Goal: Task Accomplishment & Management: Use online tool/utility

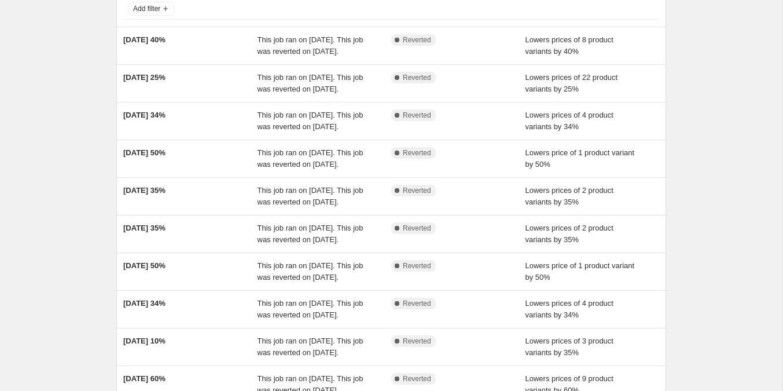
scroll to position [83, 0]
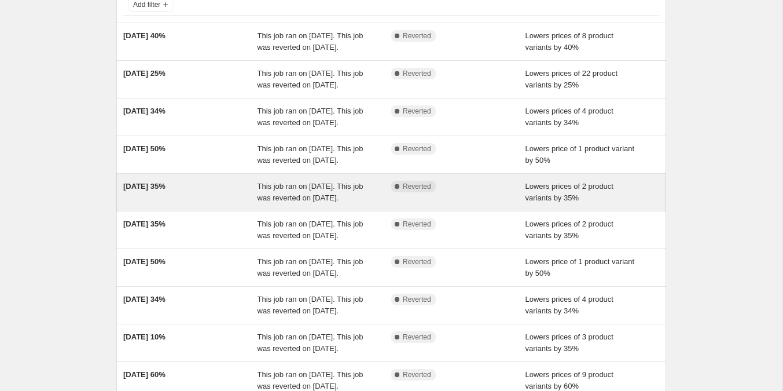
click at [155, 190] on span "[DATE] 35%" at bounding box center [144, 186] width 42 height 9
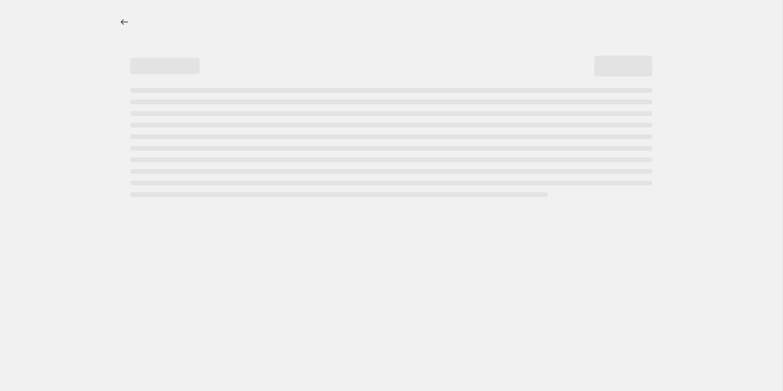
select select "percentage"
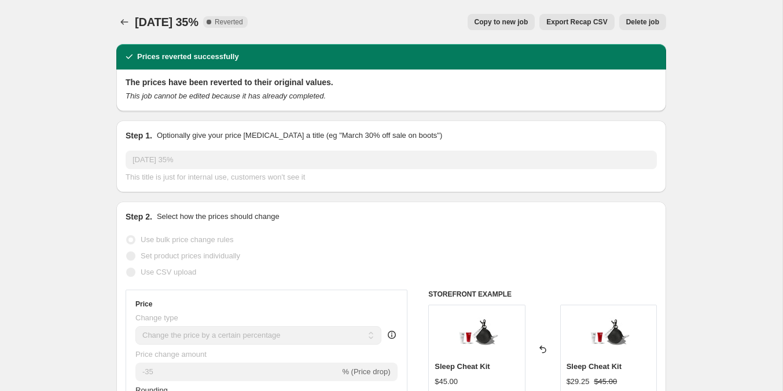
click at [522, 19] on span "Copy to new job" at bounding box center [502, 21] width 54 height 9
select select "percentage"
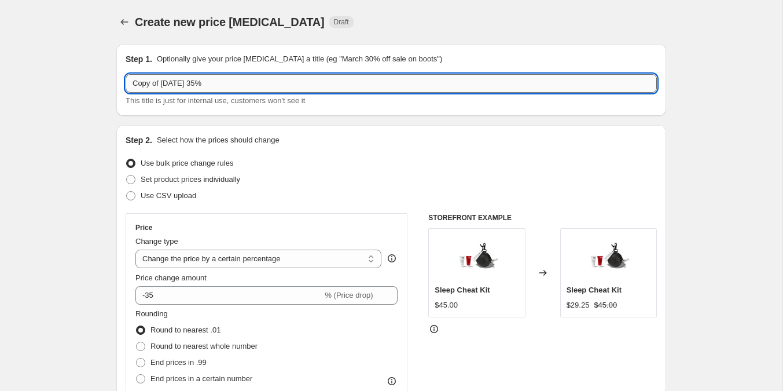
click at [208, 80] on input "Copy of [DATE] 35%" at bounding box center [391, 83] width 531 height 19
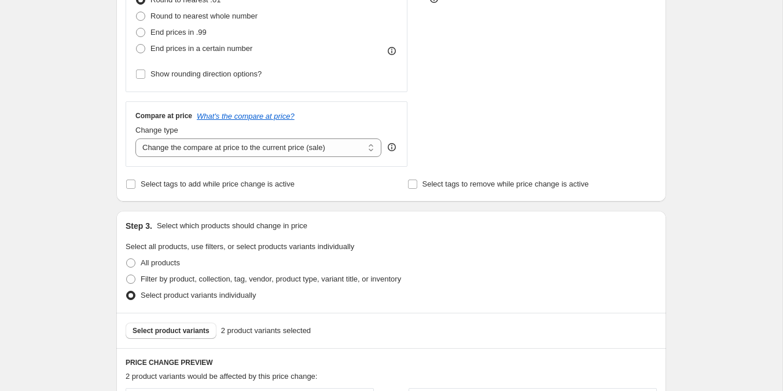
scroll to position [638, 0]
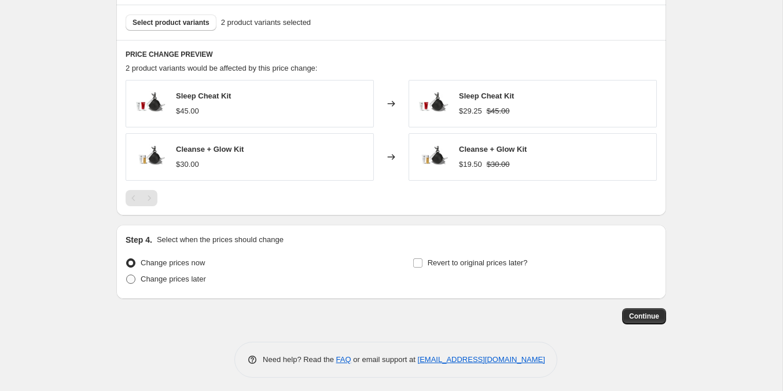
type input "AUTUMN 35%"
click at [129, 277] on span at bounding box center [130, 278] width 9 height 9
click at [127, 275] on input "Change prices later" at bounding box center [126, 274] width 1 height 1
radio input "true"
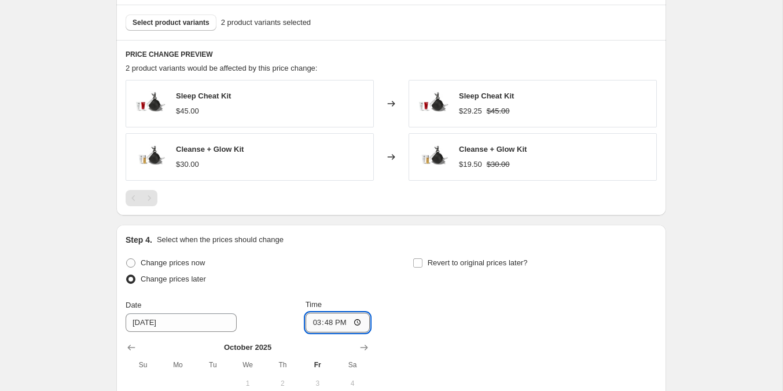
click at [325, 321] on input "15:48" at bounding box center [338, 323] width 65 height 20
type input "00:00"
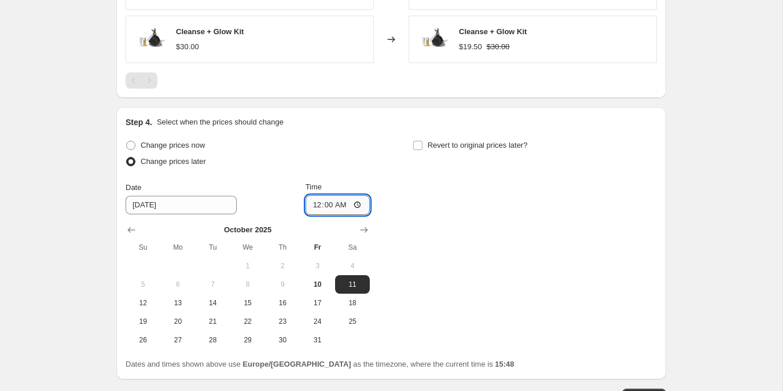
scroll to position [808, 0]
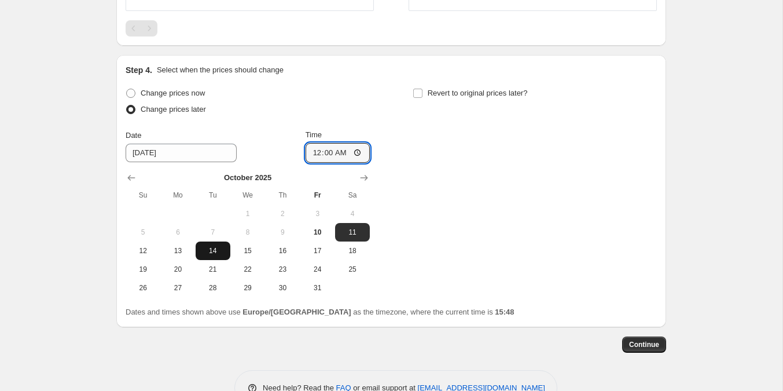
click at [211, 241] on button "14" at bounding box center [213, 250] width 35 height 19
type input "[DATE]"
click at [415, 93] on input "Revert to original prices later?" at bounding box center [417, 93] width 9 height 9
checkbox input "true"
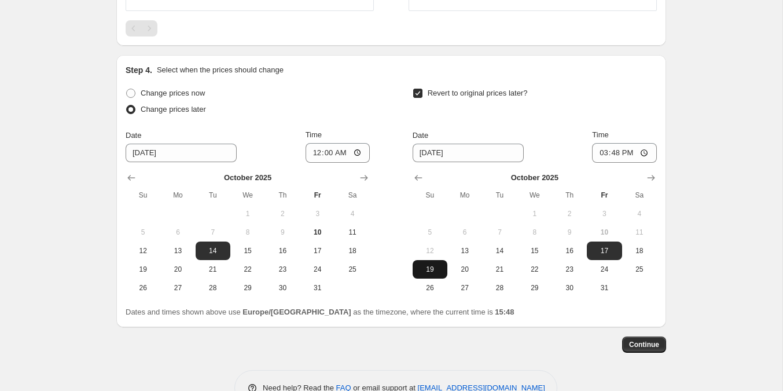
click at [434, 265] on span "19" at bounding box center [429, 269] width 25 height 9
type input "[DATE]"
click at [617, 147] on input "15:48" at bounding box center [624, 153] width 65 height 20
type input "23:59"
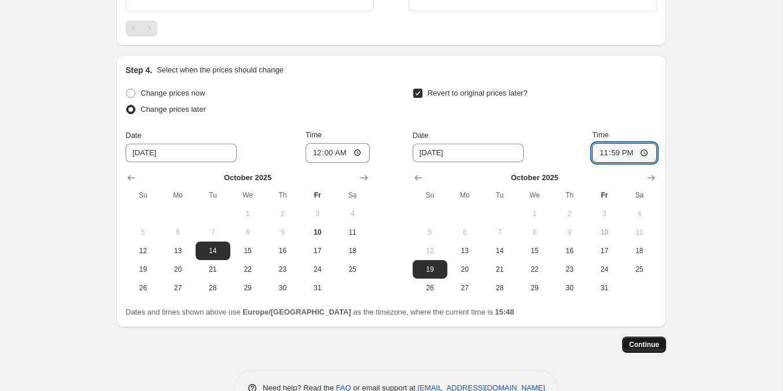
click at [636, 346] on span "Continue" at bounding box center [644, 344] width 30 height 9
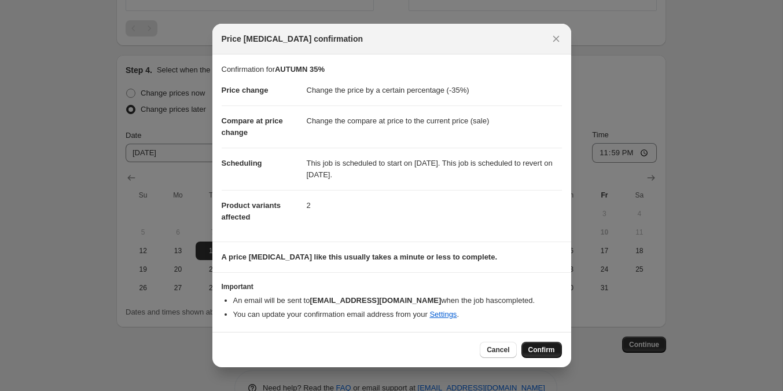
click at [542, 346] on span "Confirm" at bounding box center [542, 349] width 27 height 9
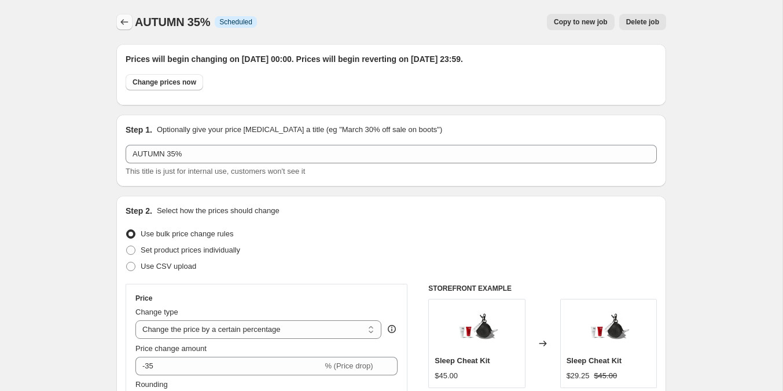
click at [122, 18] on icon "Price change jobs" at bounding box center [125, 22] width 12 height 12
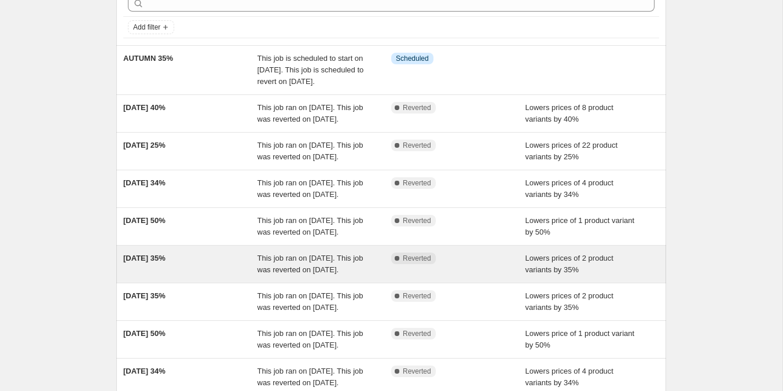
scroll to position [64, 0]
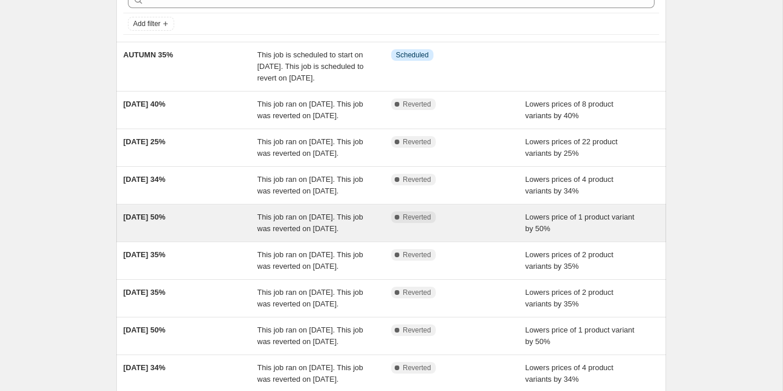
click at [185, 234] on div "[DATE] 50%" at bounding box center [190, 222] width 134 height 23
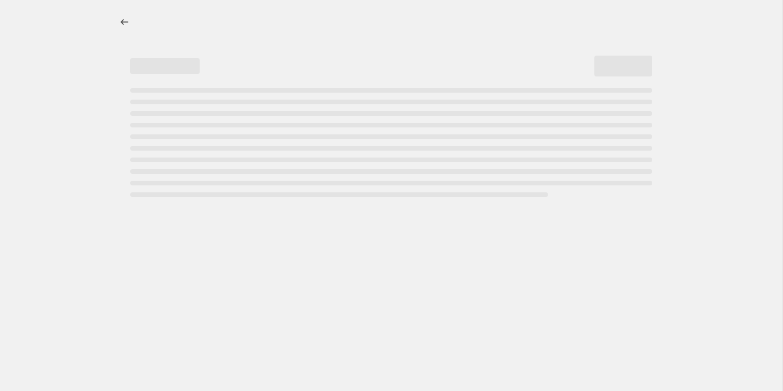
select select "percentage"
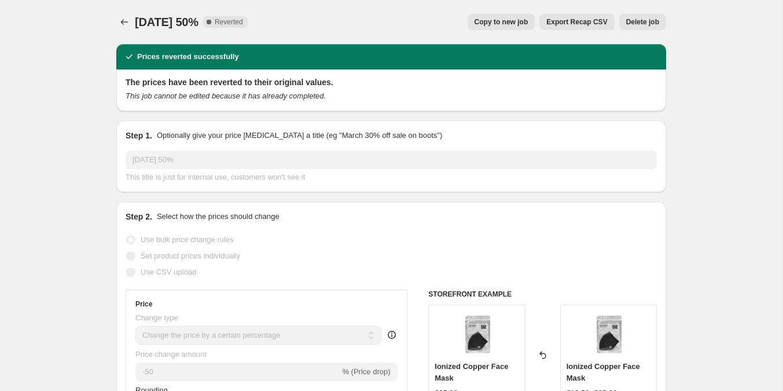
click at [512, 24] on span "Copy to new job" at bounding box center [502, 21] width 54 height 9
select select "percentage"
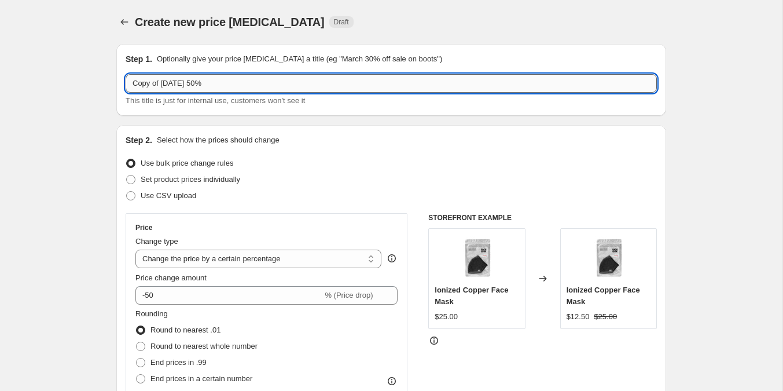
click at [204, 83] on input "Copy of [DATE] 50%" at bounding box center [391, 83] width 531 height 19
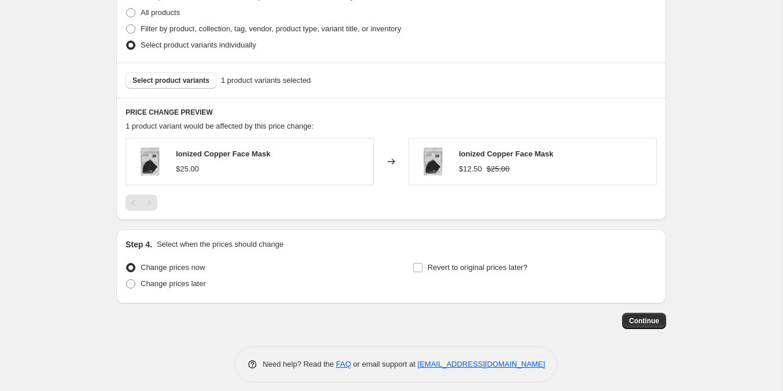
scroll to position [585, 0]
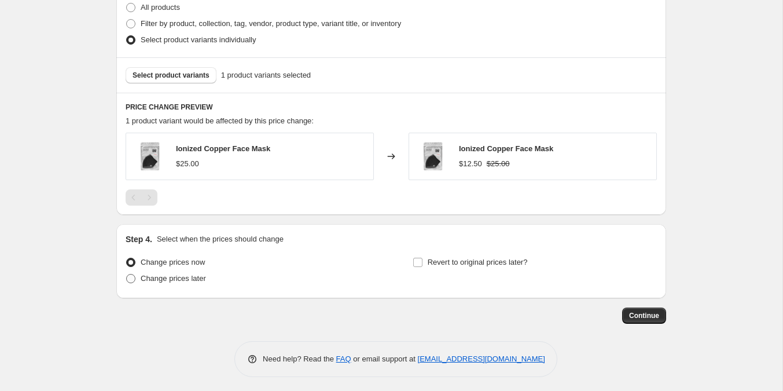
type input "AUTUMN 50%"
click at [134, 274] on span at bounding box center [130, 278] width 9 height 9
click at [127, 274] on input "Change prices later" at bounding box center [126, 274] width 1 height 1
radio input "true"
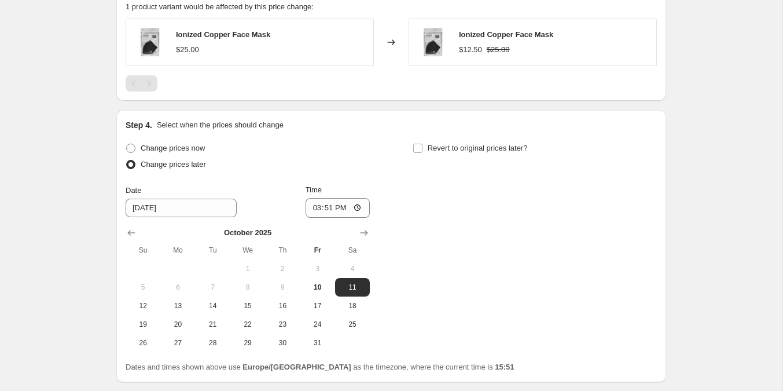
scroll to position [753, 0]
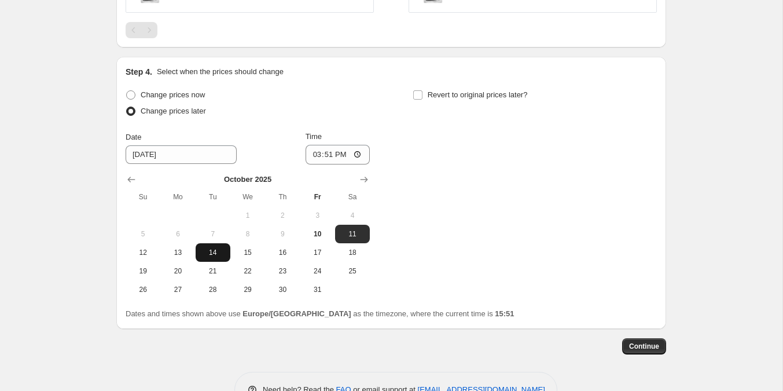
click at [214, 248] on span "14" at bounding box center [212, 252] width 25 height 9
type input "[DATE]"
click at [324, 156] on input "15:51" at bounding box center [338, 155] width 65 height 20
type input "00:00"
click at [417, 90] on input "Revert to original prices later?" at bounding box center [417, 94] width 9 height 9
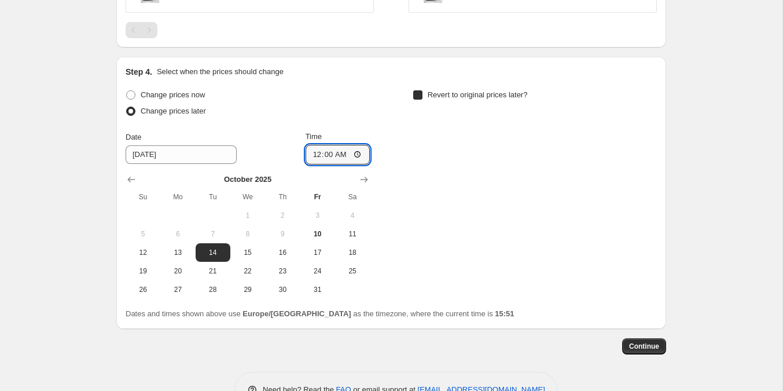
checkbox input "true"
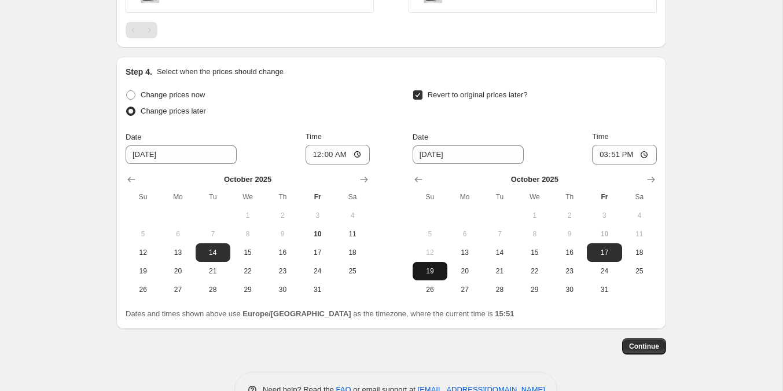
click at [431, 268] on span "19" at bounding box center [429, 270] width 25 height 9
type input "[DATE]"
click at [615, 153] on input "15:51" at bounding box center [624, 155] width 65 height 20
type input "23:59"
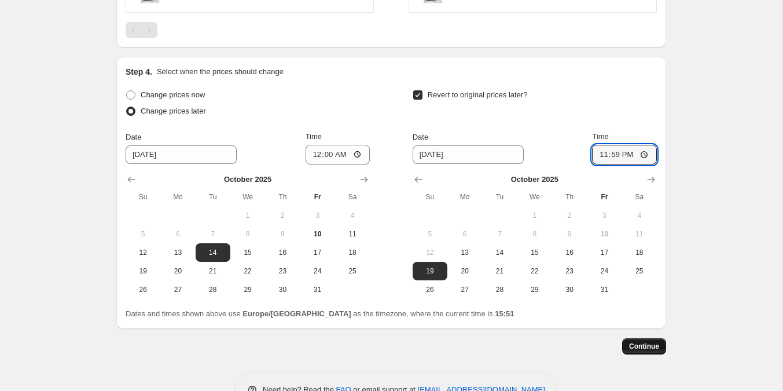
click at [645, 346] on span "Continue" at bounding box center [644, 346] width 30 height 9
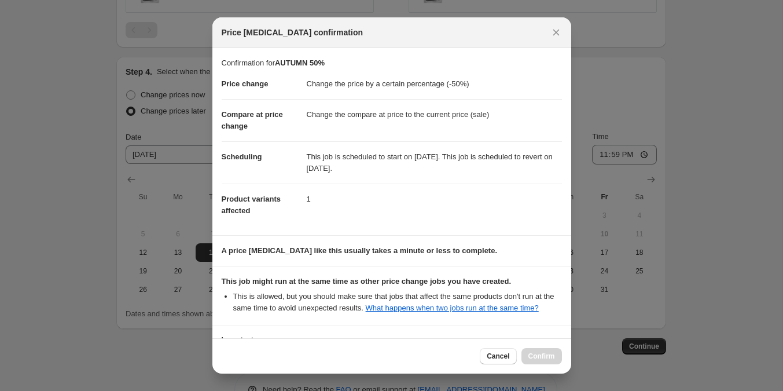
scroll to position [103, 0]
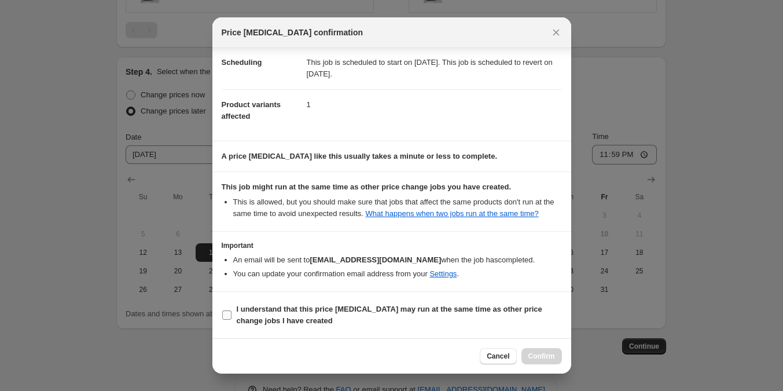
click at [395, 316] on span "I understand that this price [MEDICAL_DATA] may run at the same time as other p…" at bounding box center [399, 314] width 325 height 23
click at [232, 316] on input "I understand that this price [MEDICAL_DATA] may run at the same time as other p…" at bounding box center [226, 314] width 9 height 9
checkbox input "true"
click at [551, 354] on span "Confirm" at bounding box center [542, 355] width 27 height 9
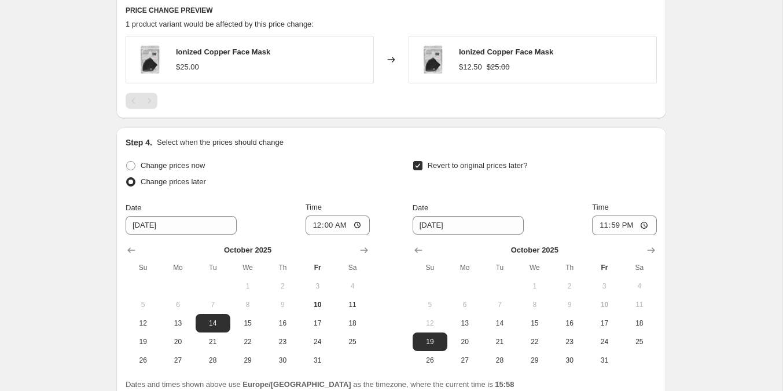
scroll to position [854, 0]
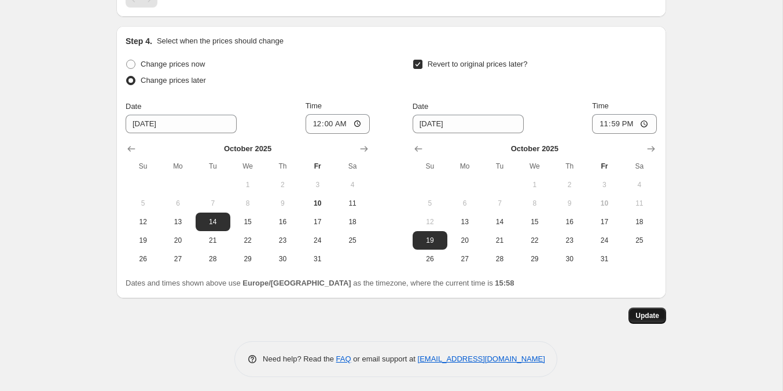
click at [659, 307] on button "Update" at bounding box center [648, 315] width 38 height 16
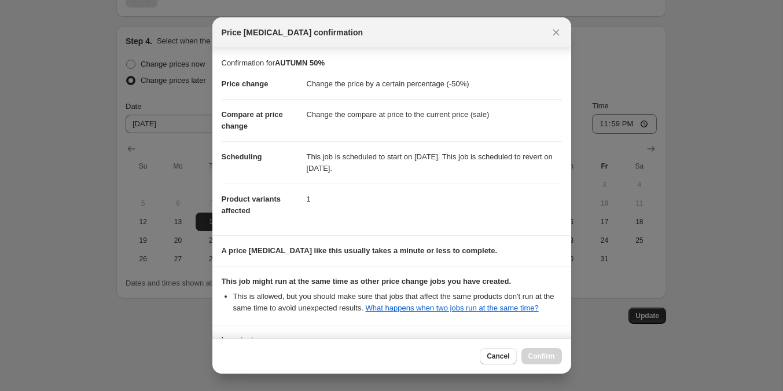
scroll to position [103, 0]
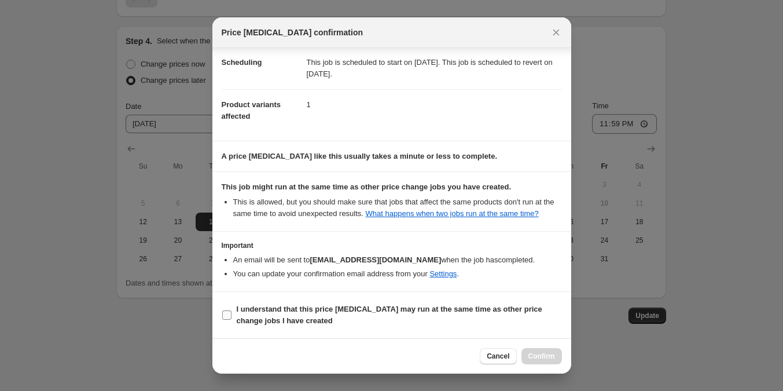
click at [228, 312] on input "I understand that this price [MEDICAL_DATA] may run at the same time as other p…" at bounding box center [226, 314] width 9 height 9
checkbox input "true"
click at [547, 358] on span "Confirm" at bounding box center [542, 355] width 27 height 9
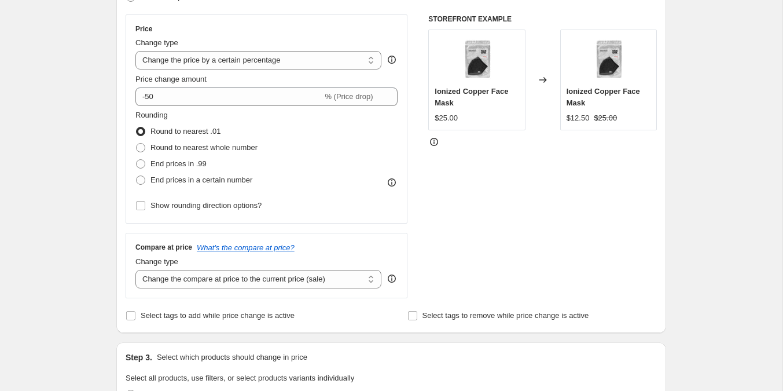
scroll to position [0, 0]
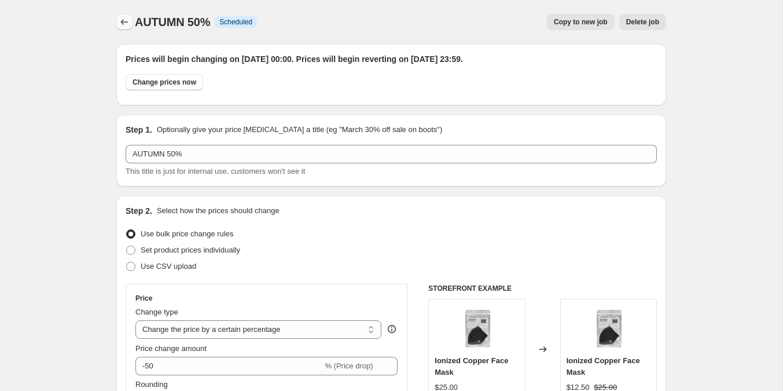
click at [126, 24] on icon "Price change jobs" at bounding box center [125, 22] width 12 height 12
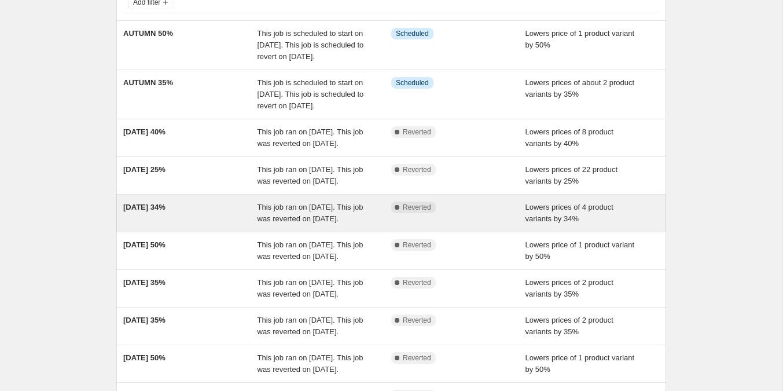
scroll to position [89, 0]
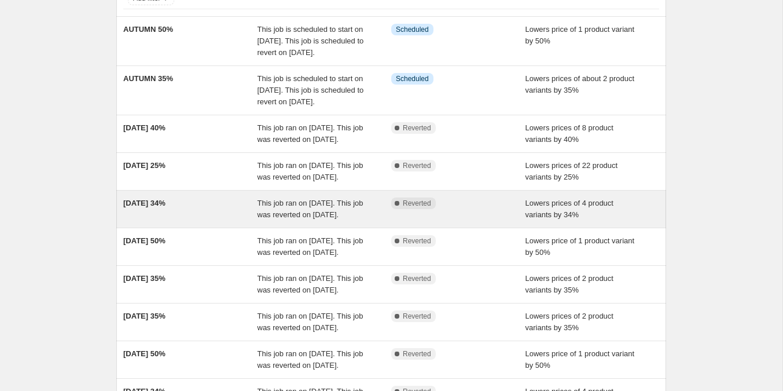
click at [187, 221] on div "[DATE] 34%" at bounding box center [190, 208] width 134 height 23
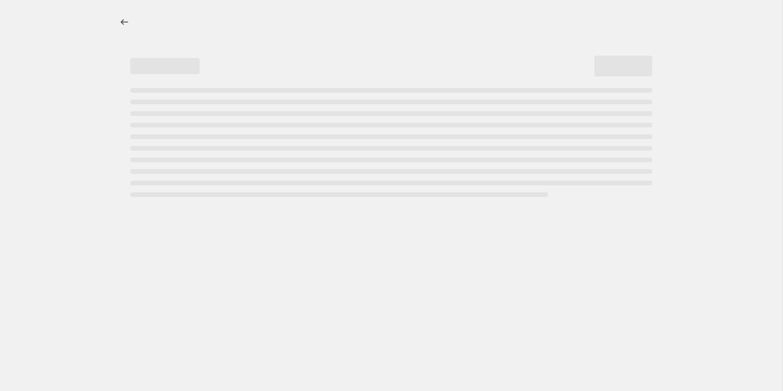
select select "percentage"
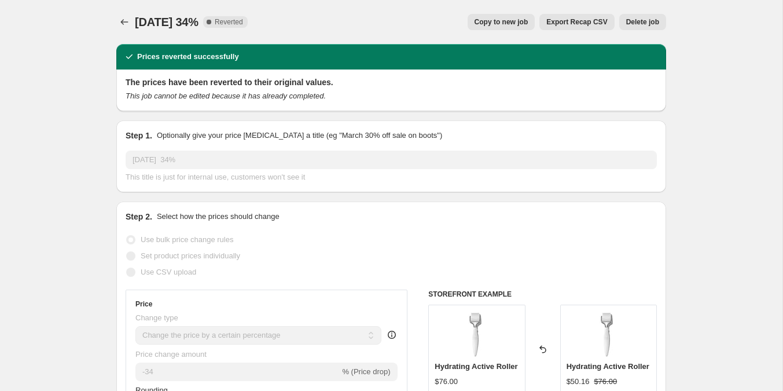
click at [486, 17] on span "Copy to new job" at bounding box center [502, 21] width 54 height 9
select select "percentage"
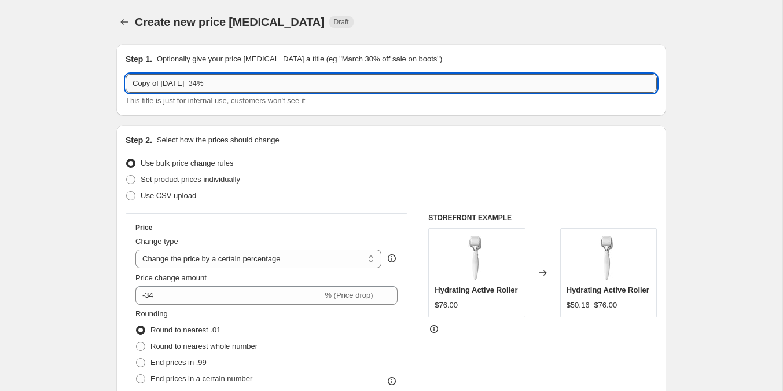
click at [207, 85] on input "Copy of [DATE] 34%" at bounding box center [391, 83] width 531 height 19
type input "AUTUMN 34%"
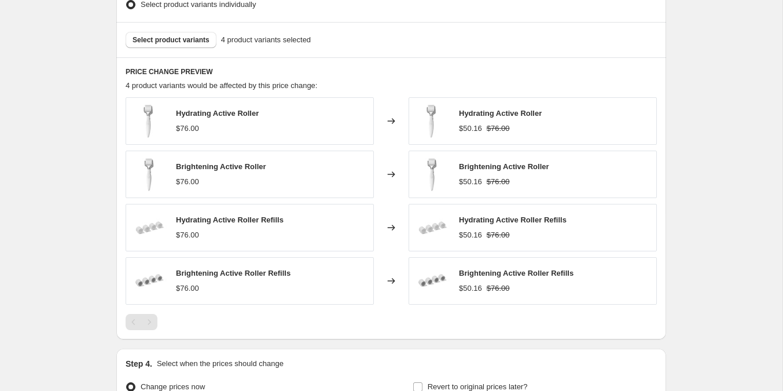
scroll to position [744, 0]
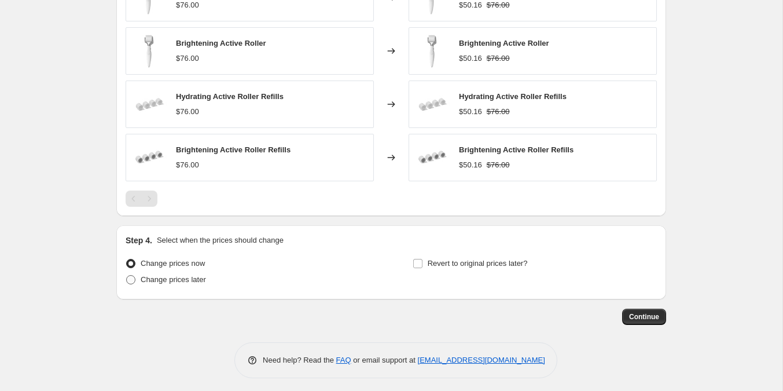
click at [134, 275] on span at bounding box center [130, 279] width 9 height 9
click at [127, 275] on input "Change prices later" at bounding box center [126, 275] width 1 height 1
radio input "true"
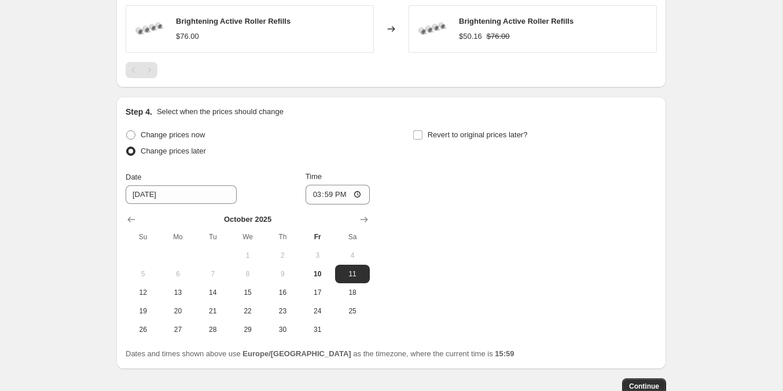
scroll to position [874, 0]
click at [206, 288] on span "14" at bounding box center [212, 290] width 25 height 9
type input "[DATE]"
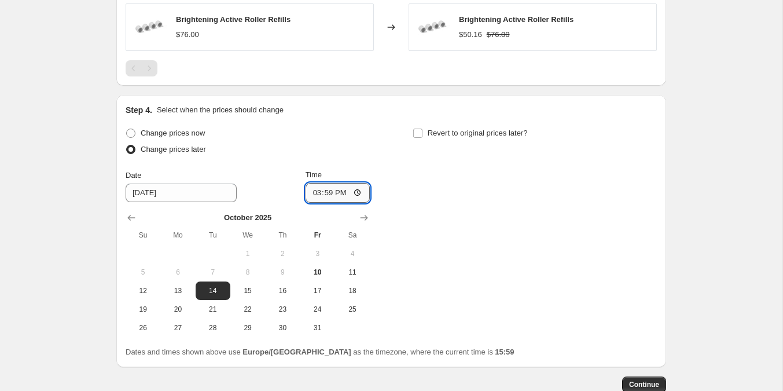
click at [329, 189] on input "15:59" at bounding box center [338, 193] width 65 height 20
type input "00:00"
click at [419, 129] on input "Revert to original prices later?" at bounding box center [417, 133] width 9 height 9
checkbox input "true"
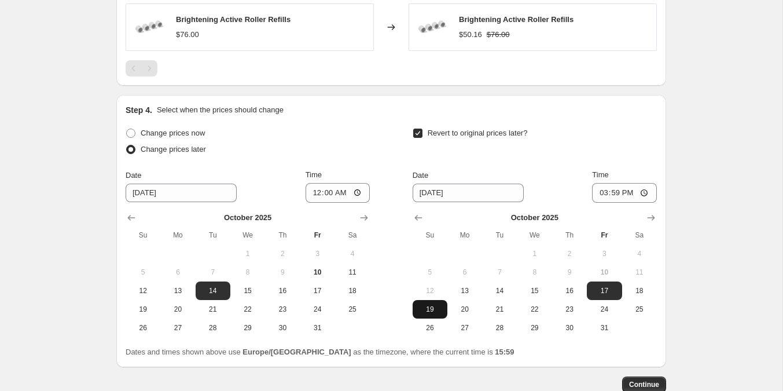
click at [422, 308] on span "19" at bounding box center [429, 309] width 25 height 9
type input "[DATE]"
click at [610, 188] on input "15:59" at bounding box center [624, 193] width 65 height 20
type input "23:59"
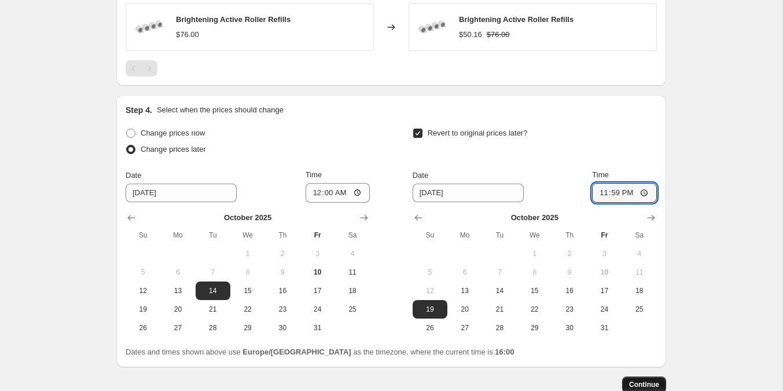
click at [649, 381] on span "Continue" at bounding box center [644, 384] width 30 height 9
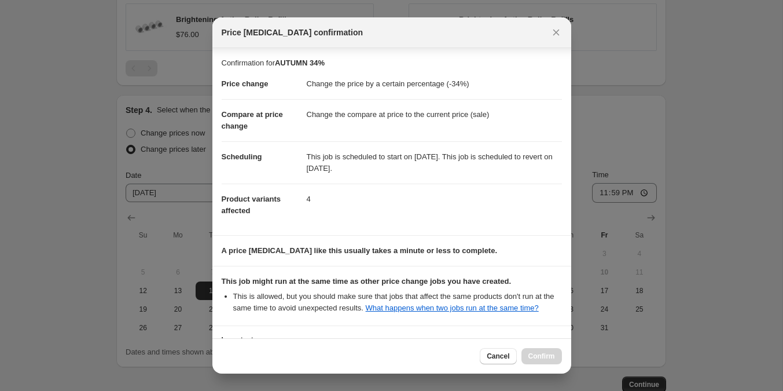
scroll to position [103, 0]
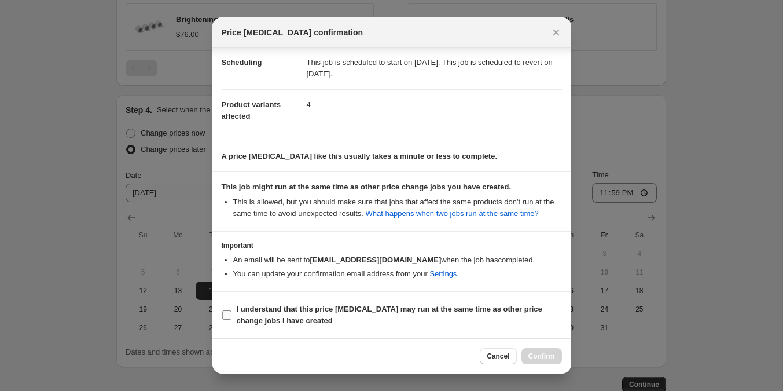
click at [264, 311] on b "I understand that this price [MEDICAL_DATA] may run at the same time as other p…" at bounding box center [390, 315] width 306 height 20
click at [232, 311] on input "I understand that this price [MEDICAL_DATA] may run at the same time as other p…" at bounding box center [226, 314] width 9 height 9
checkbox input "true"
click at [541, 354] on span "Confirm" at bounding box center [542, 355] width 27 height 9
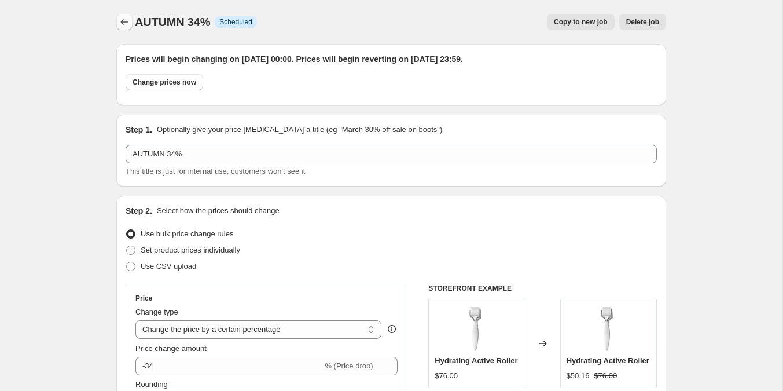
click at [119, 27] on icon "Price change jobs" at bounding box center [125, 22] width 12 height 12
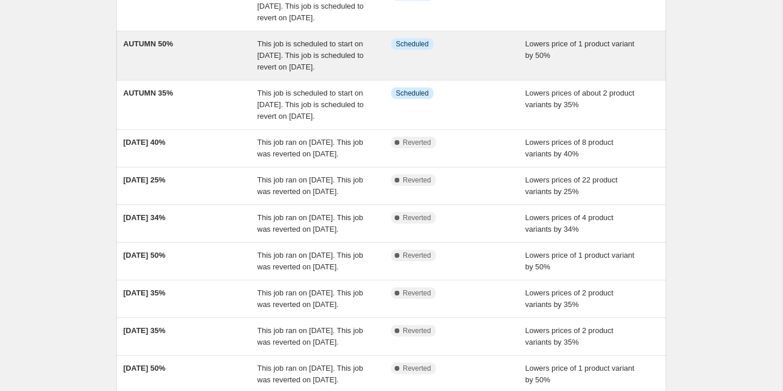
scroll to position [124, 0]
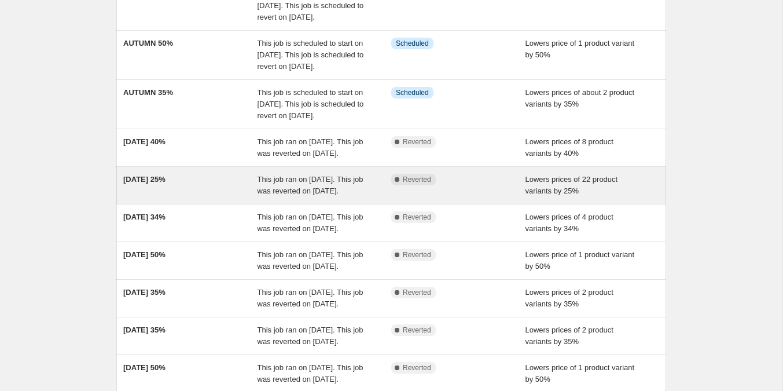
click at [211, 197] on div "[DATE] 25%" at bounding box center [190, 185] width 134 height 23
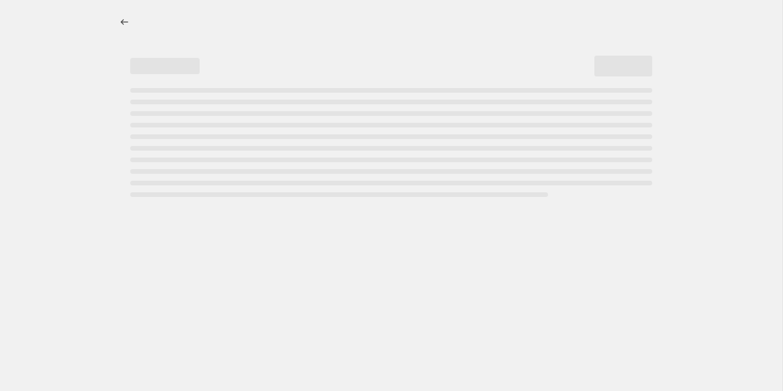
select select "percentage"
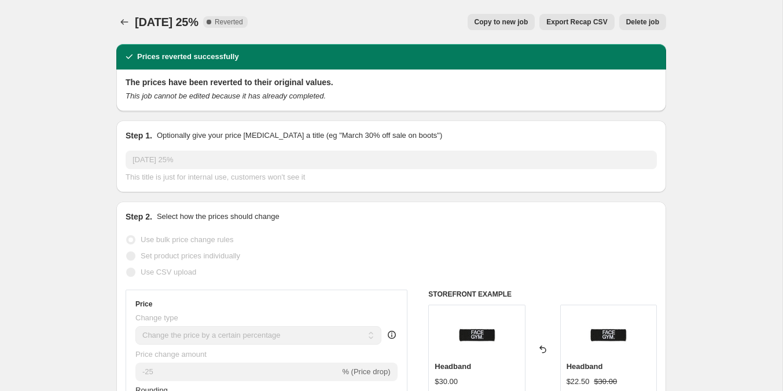
click at [489, 17] on span "Copy to new job" at bounding box center [502, 21] width 54 height 9
select select "percentage"
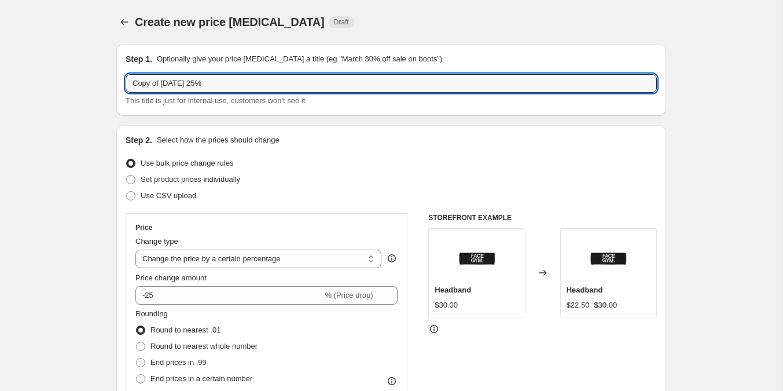
drag, startPoint x: 208, startPoint y: 85, endPoint x: 55, endPoint y: 122, distance: 157.7
drag, startPoint x: 205, startPoint y: 83, endPoint x: 82, endPoint y: 75, distance: 123.6
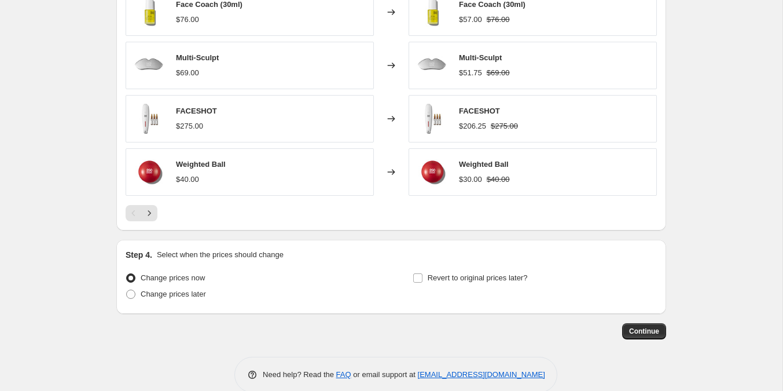
scroll to position [797, 0]
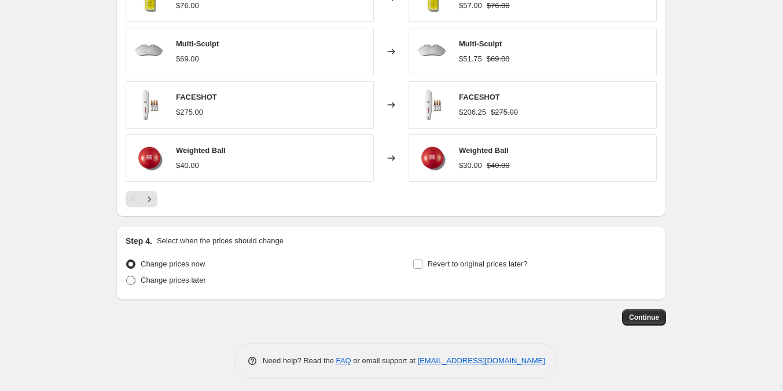
type input "AUTUMN 25%"
click at [130, 276] on span at bounding box center [130, 280] width 9 height 9
click at [127, 276] on input "Change prices later" at bounding box center [126, 276] width 1 height 1
radio input "true"
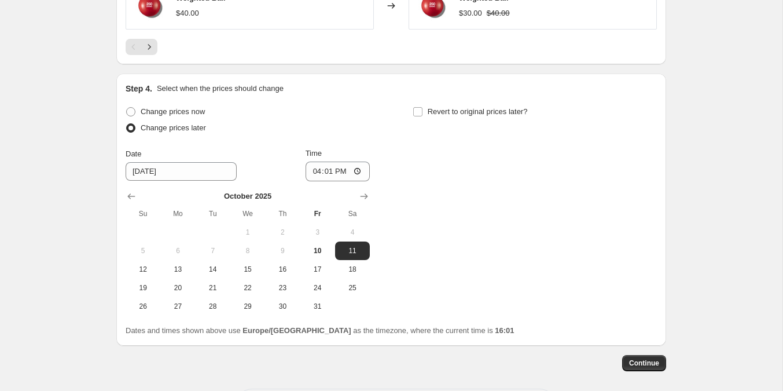
scroll to position [994, 0]
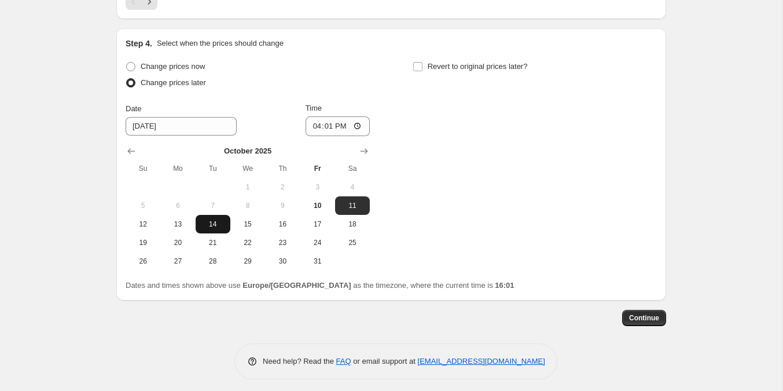
click at [211, 219] on span "14" at bounding box center [212, 223] width 25 height 9
type input "[DATE]"
click at [328, 118] on input "16:01" at bounding box center [338, 126] width 65 height 20
type input "00:00"
click at [419, 62] on input "Revert to original prices later?" at bounding box center [417, 66] width 9 height 9
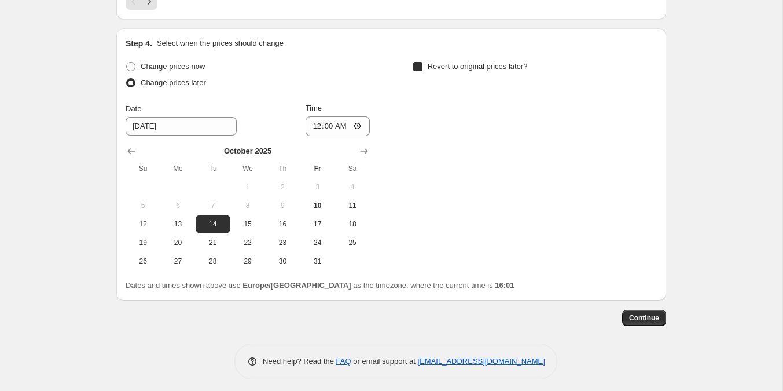
checkbox input "true"
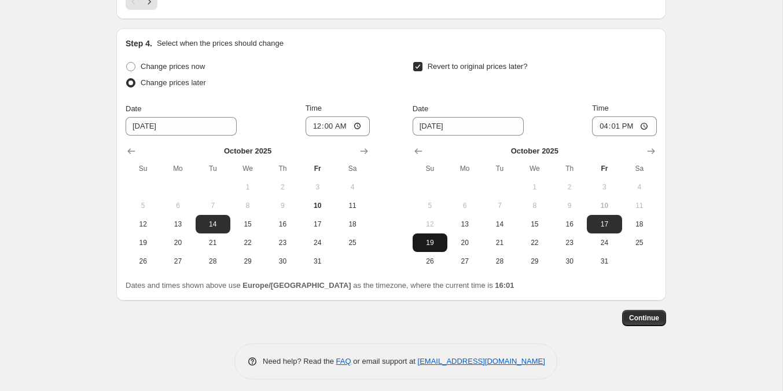
click at [441, 238] on span "19" at bounding box center [429, 242] width 25 height 9
type input "[DATE]"
click at [612, 122] on input "16:01" at bounding box center [624, 126] width 65 height 20
type input "23:59"
click at [633, 313] on span "Continue" at bounding box center [644, 317] width 30 height 9
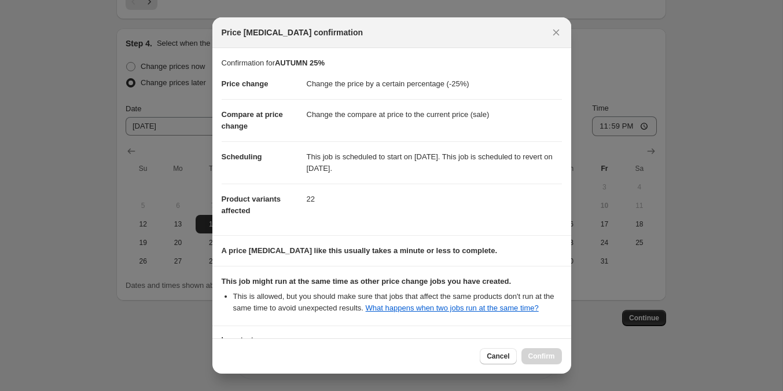
scroll to position [103, 0]
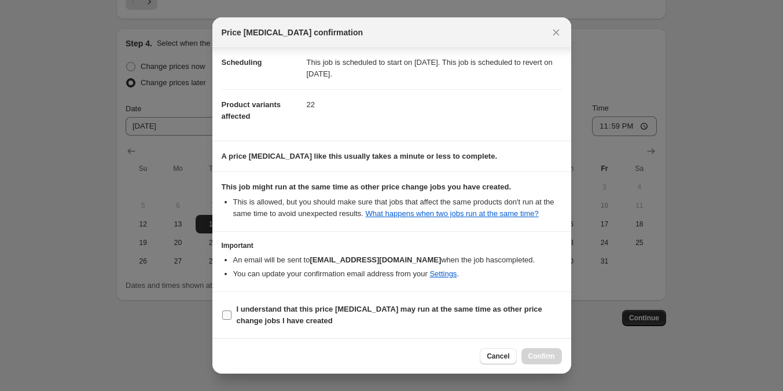
click at [231, 312] on input "I understand that this price [MEDICAL_DATA] may run at the same time as other p…" at bounding box center [226, 314] width 9 height 9
checkbox input "true"
click at [538, 360] on span "Confirm" at bounding box center [542, 355] width 27 height 9
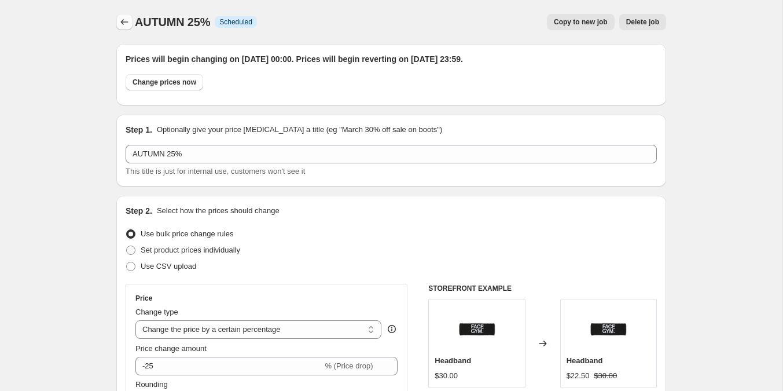
click at [125, 22] on icon "Price change jobs" at bounding box center [125, 22] width 8 height 6
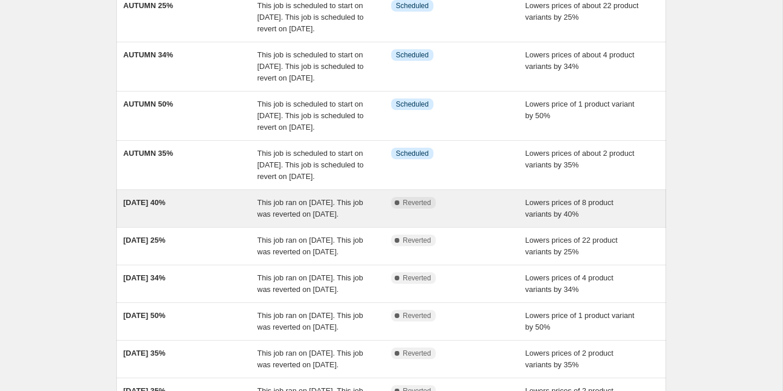
scroll to position [127, 0]
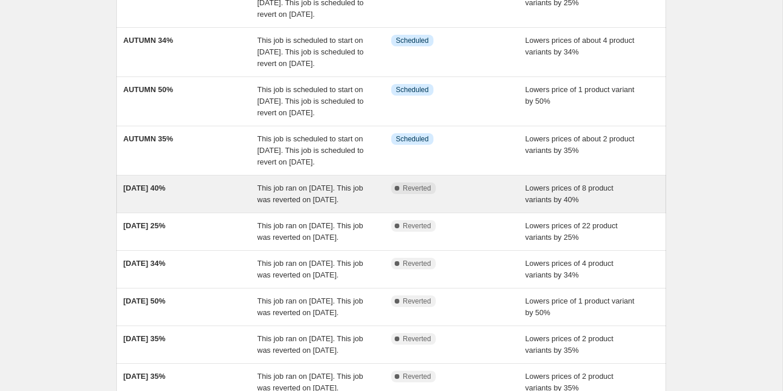
click at [202, 206] on div "[DATE] 40%" at bounding box center [190, 193] width 134 height 23
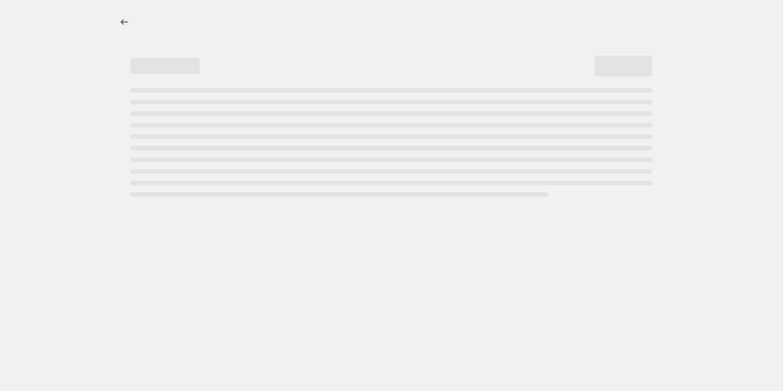
select select "percentage"
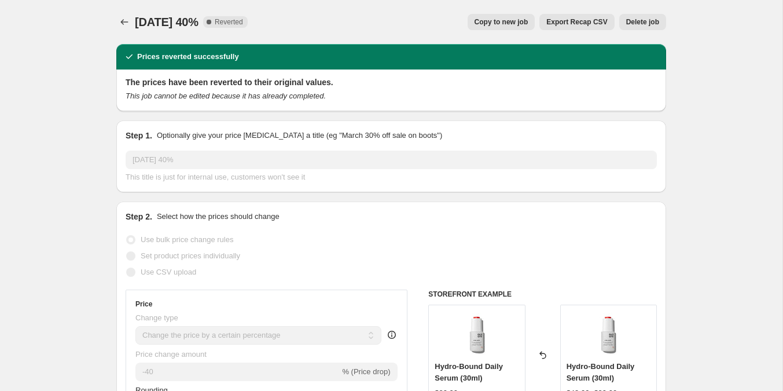
click at [501, 24] on span "Copy to new job" at bounding box center [502, 21] width 54 height 9
select select "percentage"
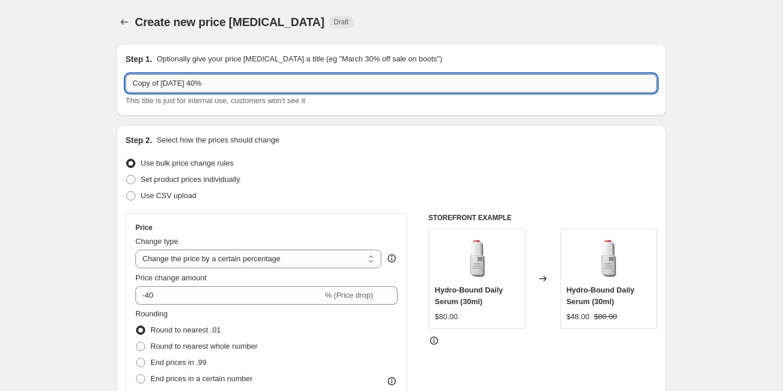
click at [204, 83] on input "Copy of [DATE] 40%" at bounding box center [391, 83] width 531 height 19
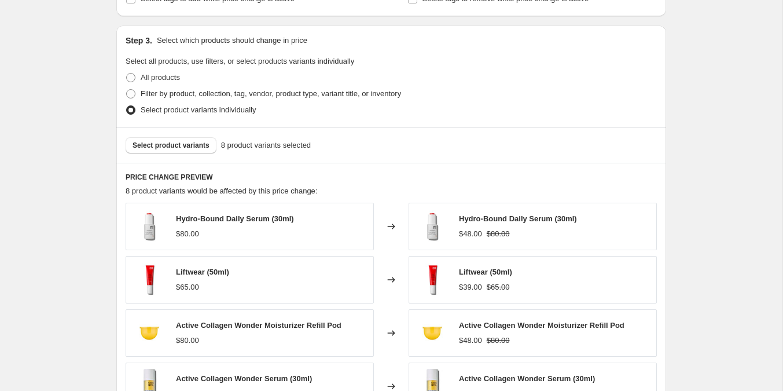
scroll to position [797, 0]
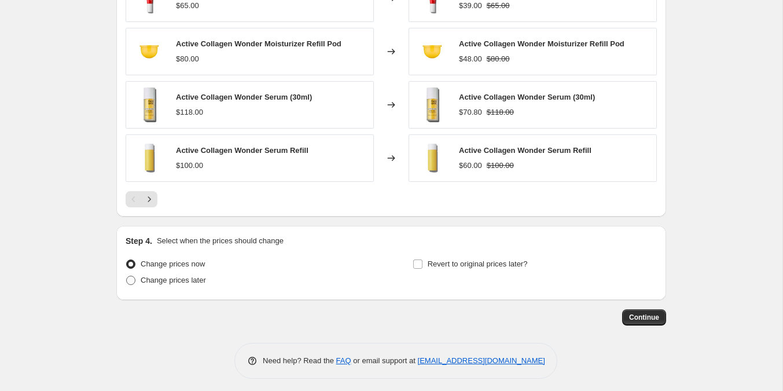
type input "AUTUMN 40%"
click at [137, 273] on label "Change prices later" at bounding box center [166, 280] width 80 height 16
click at [127, 276] on input "Change prices later" at bounding box center [126, 276] width 1 height 1
radio input "true"
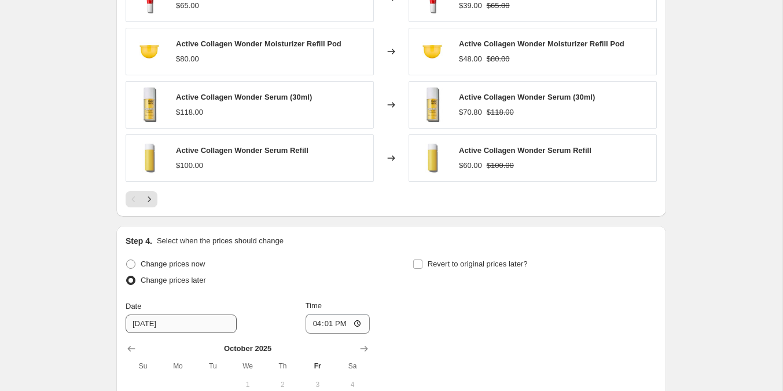
scroll to position [994, 0]
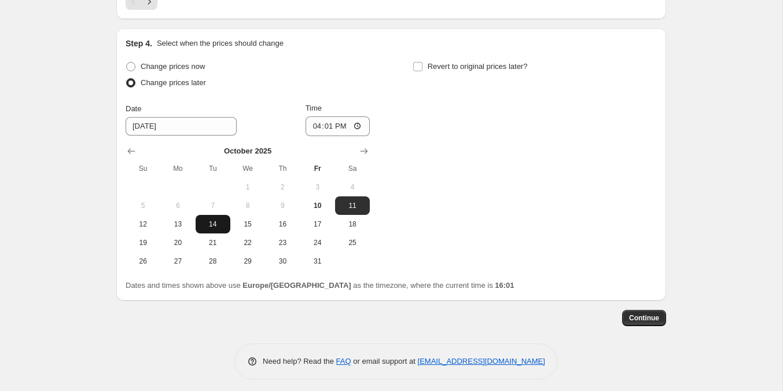
click at [207, 215] on button "14" at bounding box center [213, 224] width 35 height 19
type input "[DATE]"
click at [327, 123] on input "16:01" at bounding box center [338, 126] width 65 height 20
type input "23:01"
click at [327, 123] on input "Time" at bounding box center [338, 126] width 65 height 20
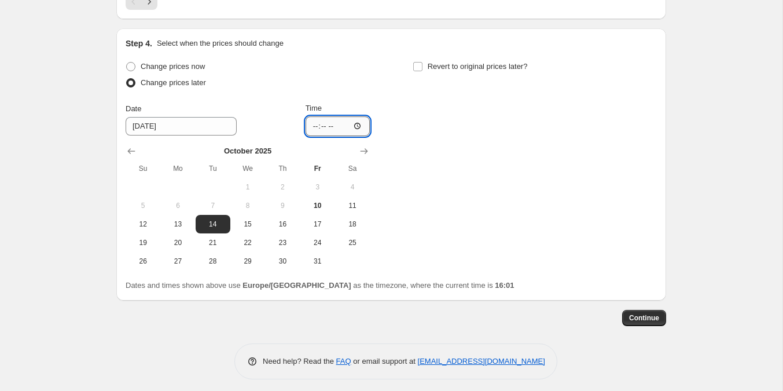
type input "00:00"
click at [415, 66] on input "Revert to original prices later?" at bounding box center [417, 66] width 9 height 9
checkbox input "true"
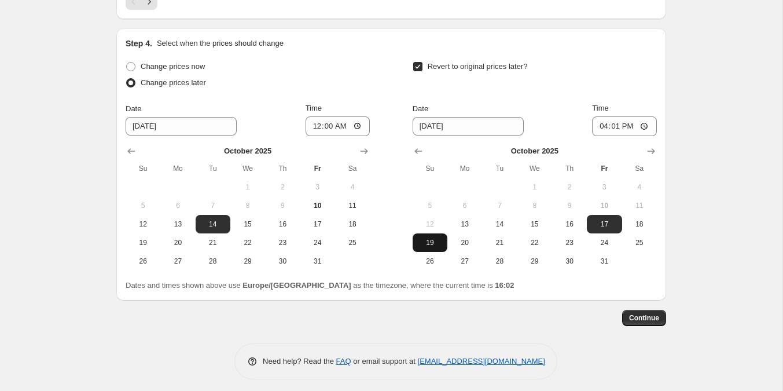
click at [435, 238] on span "19" at bounding box center [429, 242] width 25 height 9
type input "[DATE]"
click at [618, 124] on input "16:01" at bounding box center [624, 126] width 65 height 20
type input "23:59"
click at [643, 317] on span "Continue" at bounding box center [644, 317] width 30 height 9
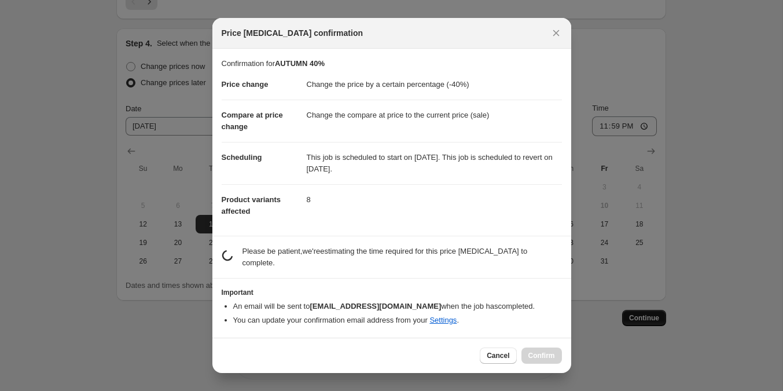
scroll to position [0, 0]
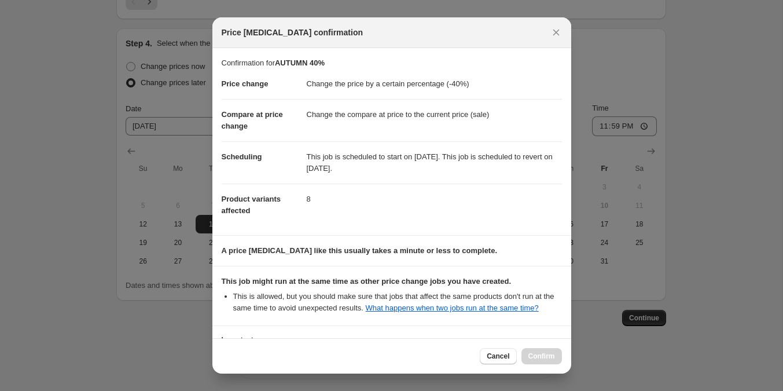
click at [360, 255] on p "A price [MEDICAL_DATA] like this usually takes a minute or less to complete." at bounding box center [392, 251] width 340 height 12
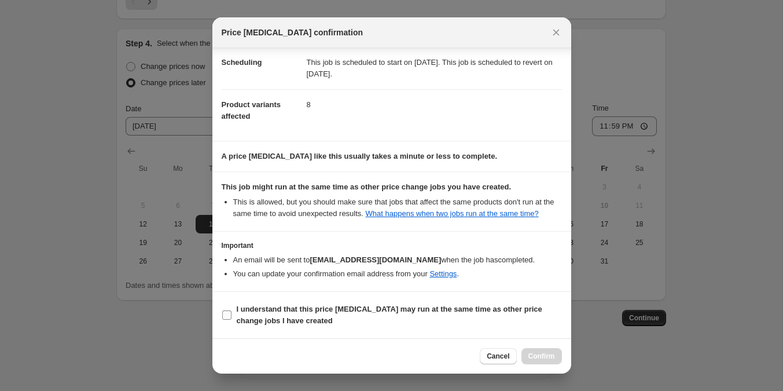
click at [224, 305] on label "I understand that this price [MEDICAL_DATA] may run at the same time as other p…" at bounding box center [392, 315] width 340 height 28
click at [224, 310] on input "I understand that this price [MEDICAL_DATA] may run at the same time as other p…" at bounding box center [226, 314] width 9 height 9
checkbox input "true"
click at [542, 362] on button "Confirm" at bounding box center [542, 356] width 41 height 16
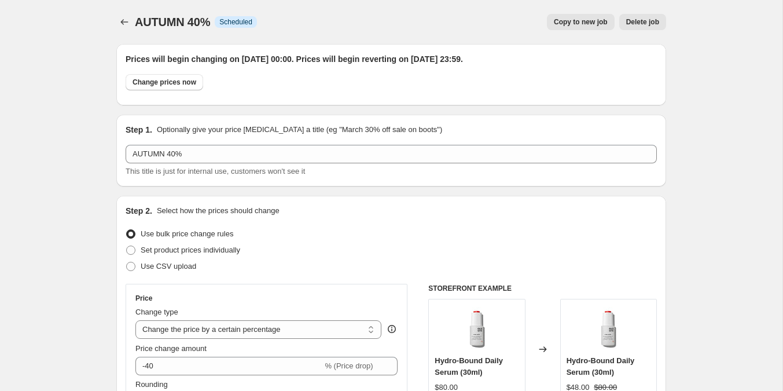
scroll to position [994, 0]
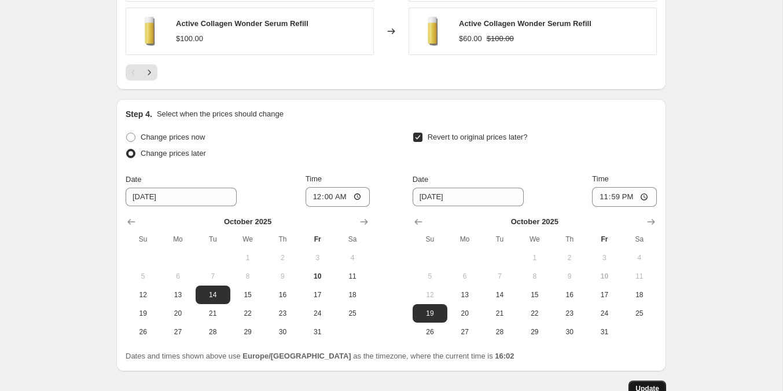
click at [636, 384] on span "Update" at bounding box center [648, 388] width 24 height 9
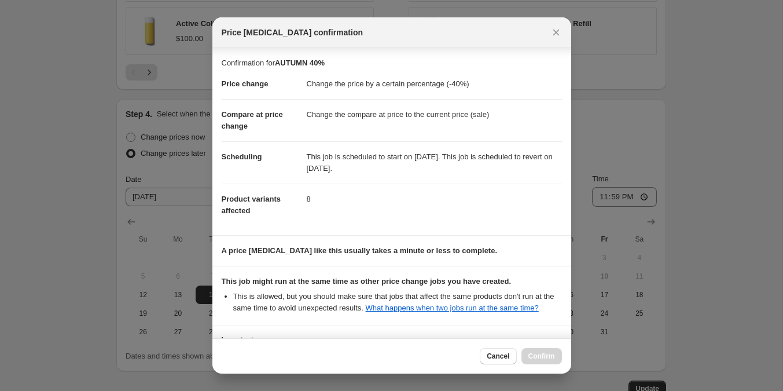
scroll to position [103, 0]
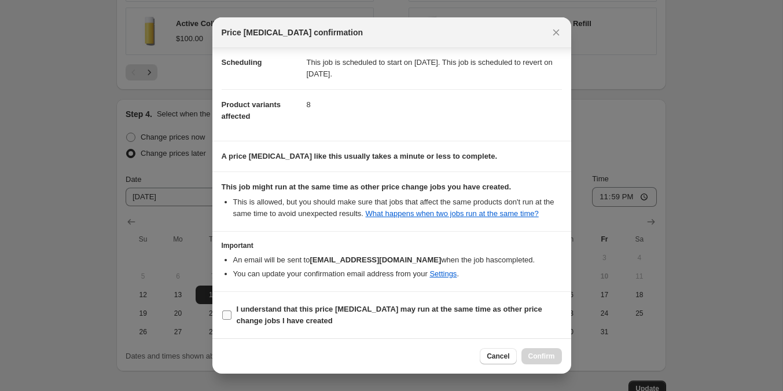
click at [222, 313] on input "I understand that this price [MEDICAL_DATA] may run at the same time as other p…" at bounding box center [226, 314] width 9 height 9
checkbox input "true"
click at [545, 356] on span "Confirm" at bounding box center [542, 355] width 27 height 9
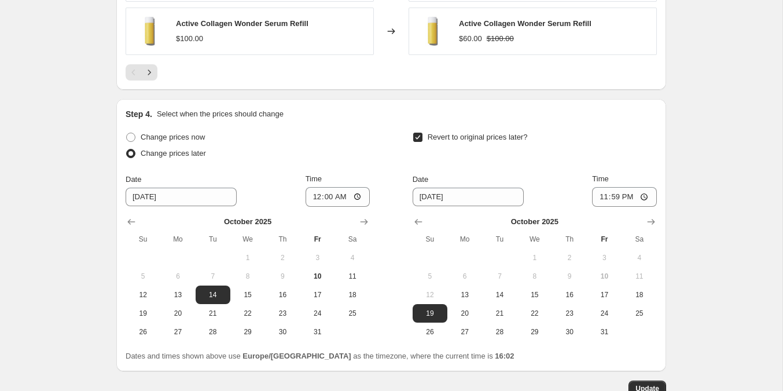
scroll to position [0, 0]
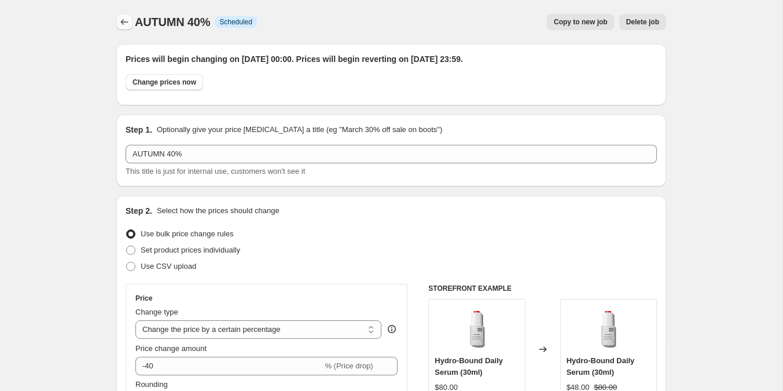
click at [126, 25] on icon "Price change jobs" at bounding box center [125, 22] width 12 height 12
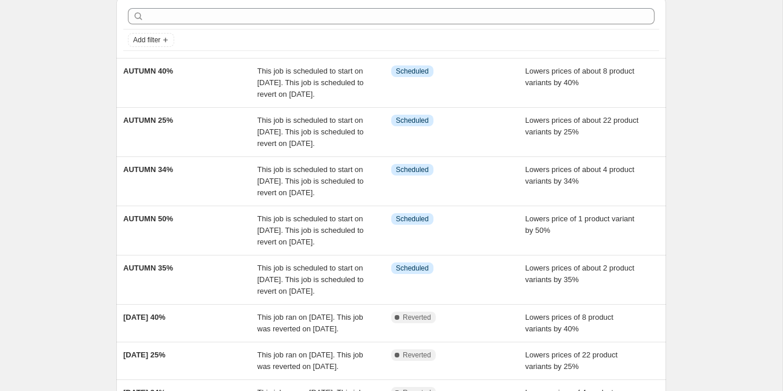
scroll to position [25, 0]
